Goal: Information Seeking & Learning: Learn about a topic

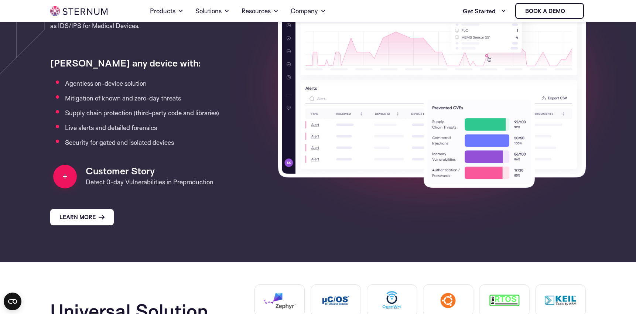
scroll to position [733, 0]
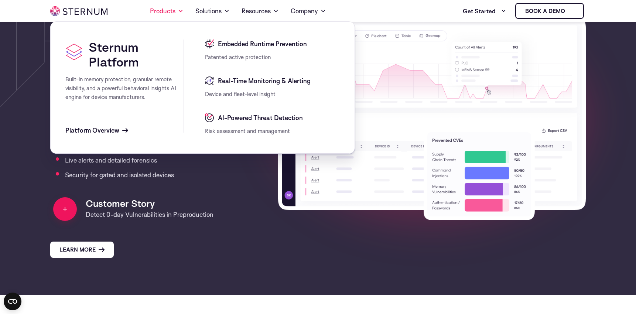
click at [239, 56] on span "Patented active protection" at bounding box center [238, 57] width 66 height 7
click at [239, 45] on span "Embedded Runtime Prevention" at bounding box center [261, 44] width 91 height 9
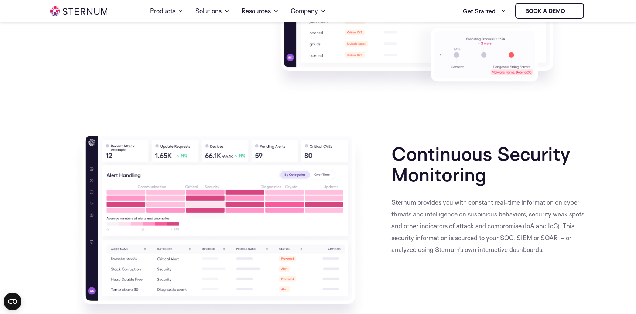
scroll to position [1507, 0]
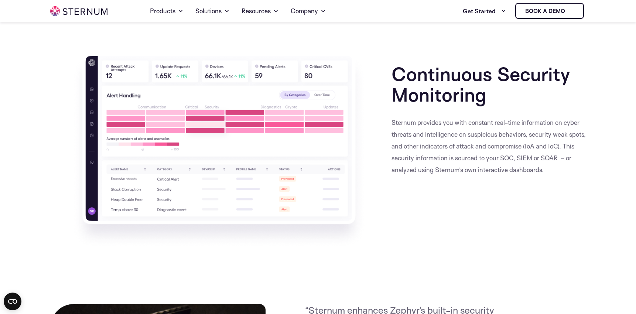
click at [267, 105] on img at bounding box center [218, 150] width 295 height 196
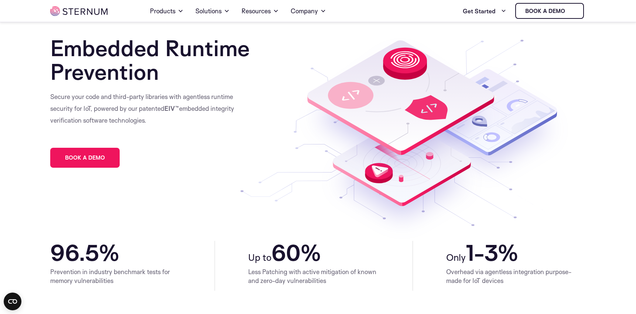
scroll to position [23, 0]
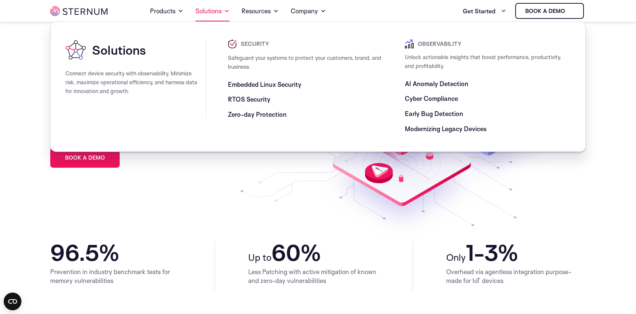
click at [207, 11] on link "Solutions" at bounding box center [212, 11] width 34 height 21
click at [175, 12] on link "Products" at bounding box center [167, 11] width 34 height 21
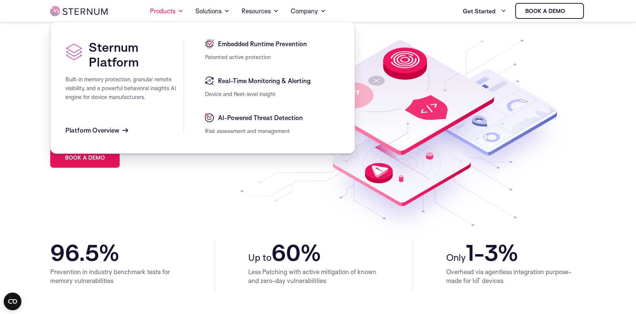
click at [242, 82] on span "Real-Time Monitoring & Alerting" at bounding box center [263, 80] width 95 height 9
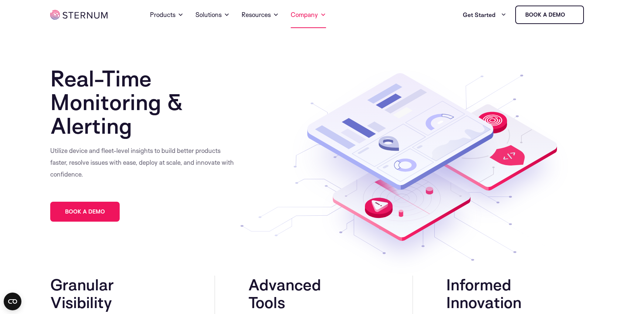
click at [317, 8] on link "Company" at bounding box center [308, 14] width 35 height 27
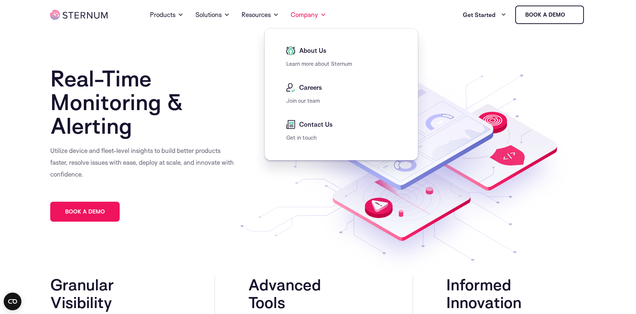
click at [322, 57] on div "About Us" at bounding box center [343, 52] width 114 height 13
click at [316, 51] on span "About Us" at bounding box center [311, 50] width 29 height 9
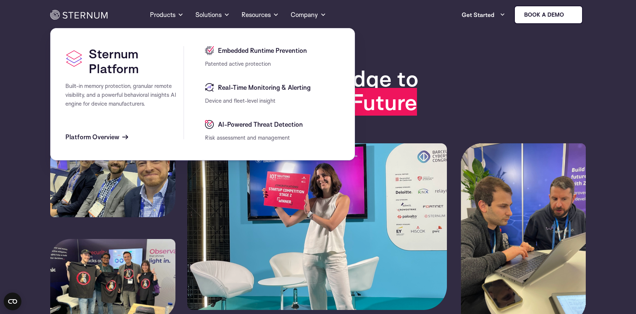
click at [229, 54] on span "Embedded Runtime Prevention" at bounding box center [261, 50] width 91 height 9
